Goal: Find specific page/section: Find specific page/section

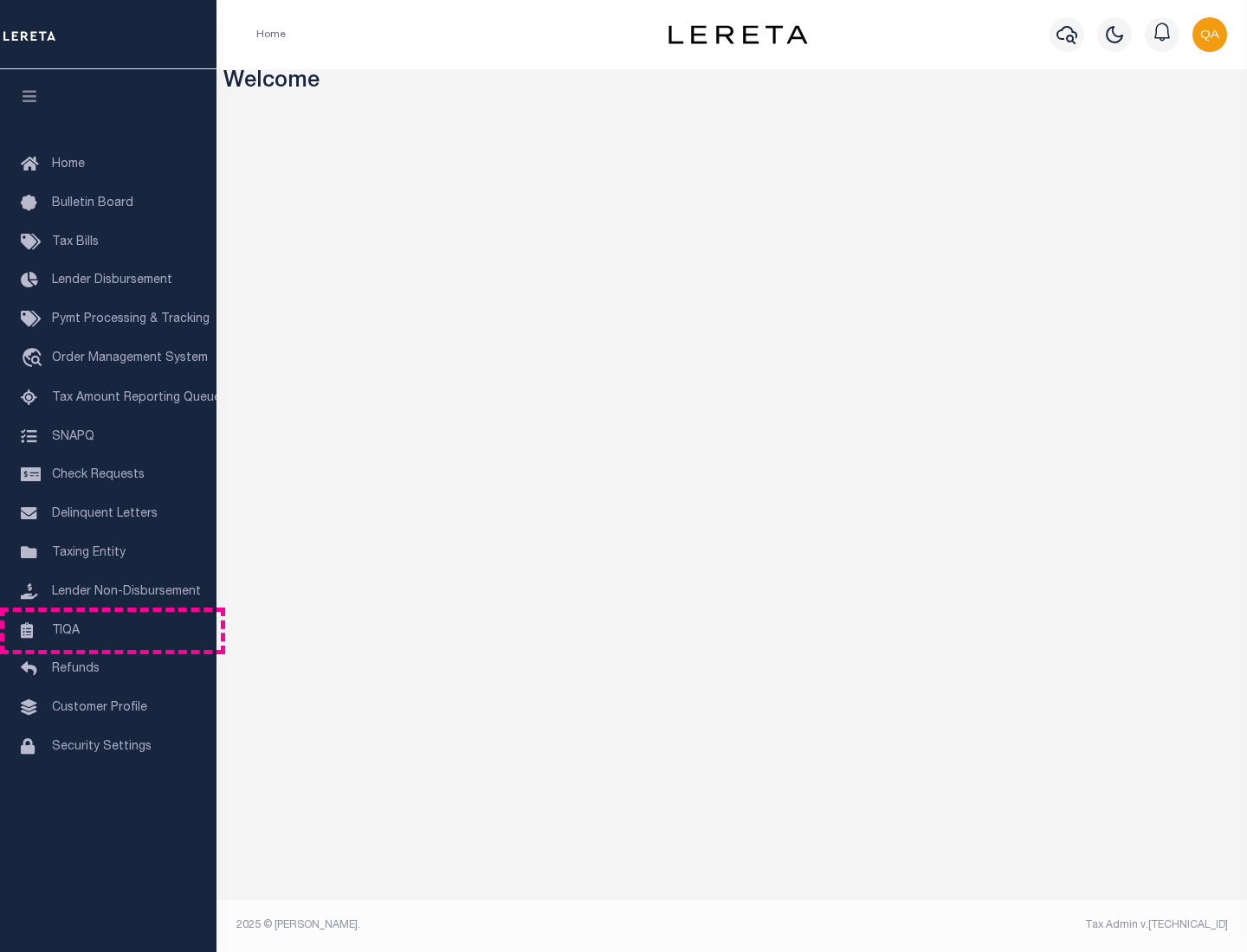
click at [108, 630] on link "TIQA" at bounding box center [108, 631] width 217 height 39
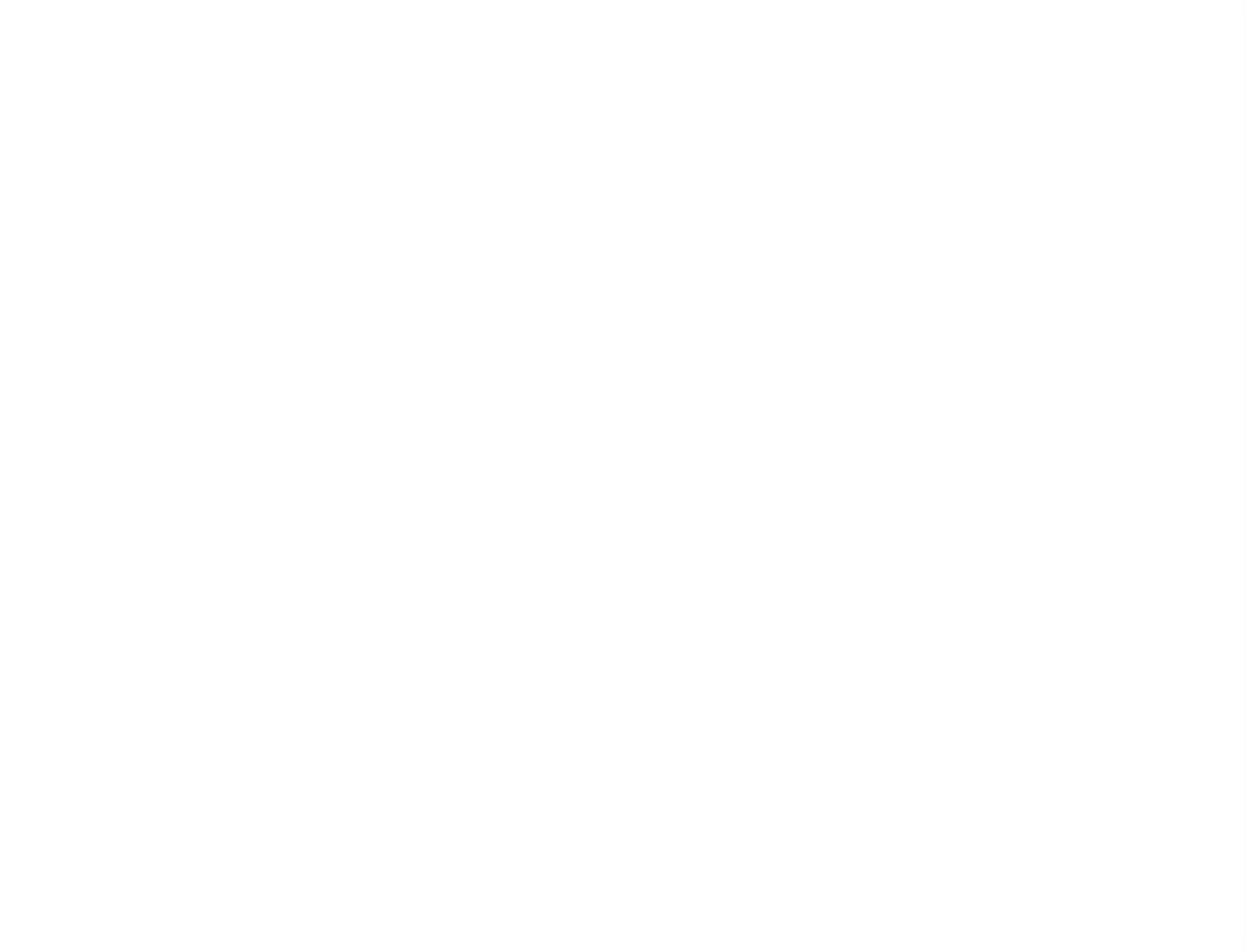
select select "200"
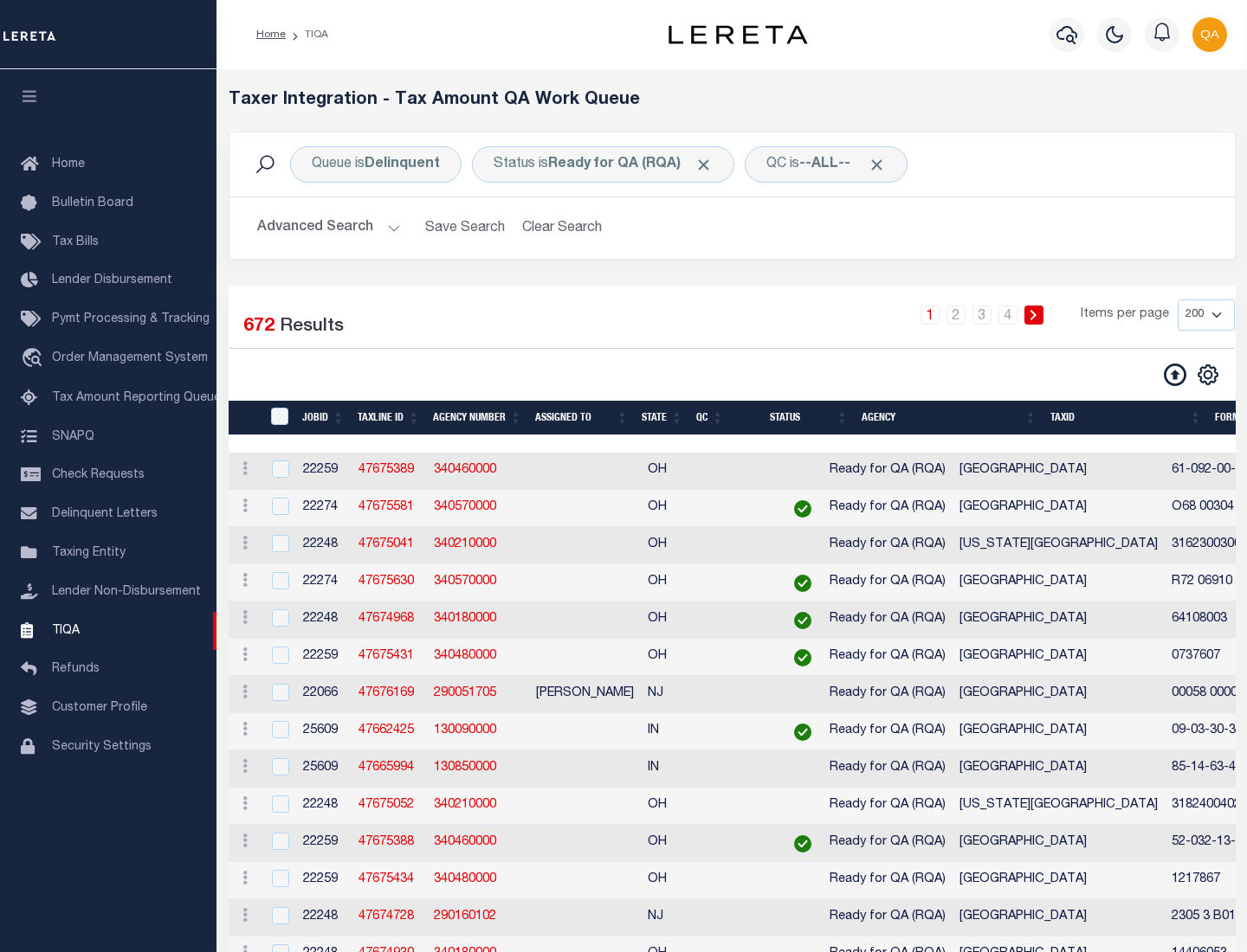
click at [709, 164] on span "Click to Remove" at bounding box center [703, 165] width 18 height 18
